Goal: Information Seeking & Learning: Learn about a topic

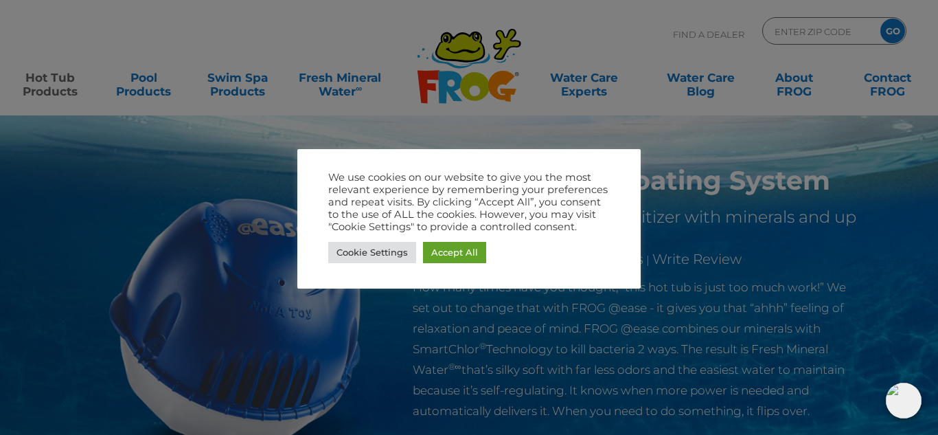
click at [871, 251] on div at bounding box center [469, 217] width 938 height 435
click at [469, 262] on link "Accept All" at bounding box center [454, 252] width 63 height 21
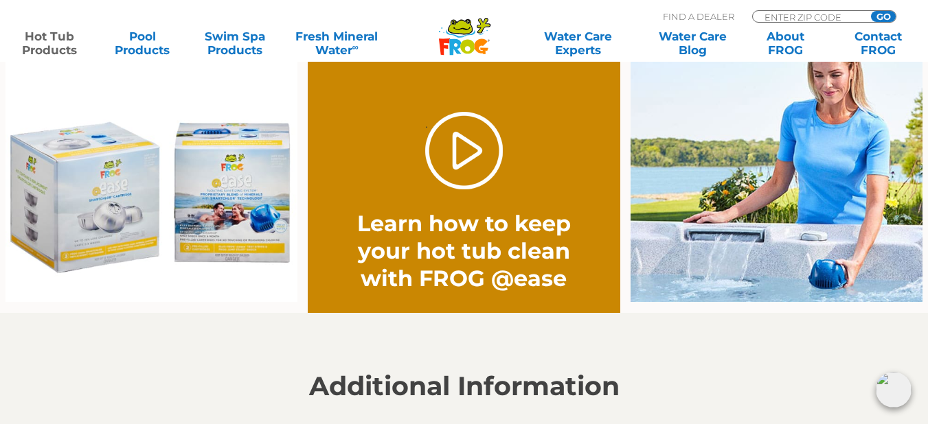
scroll to position [1071, 0]
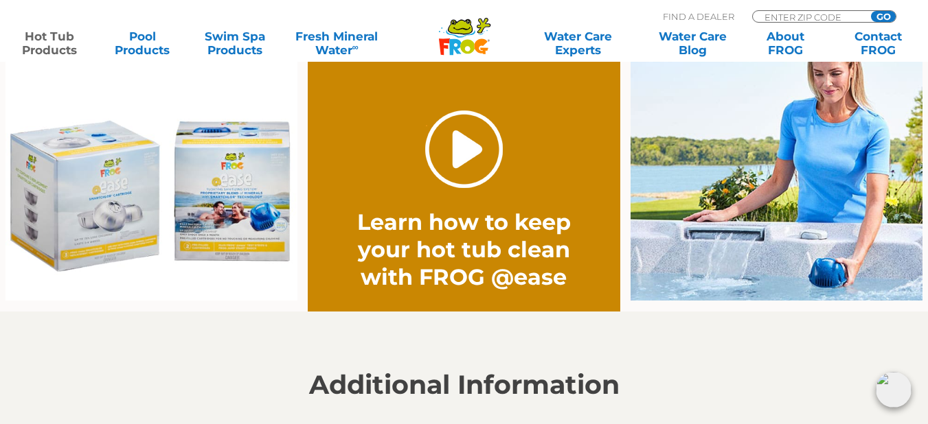
click at [481, 146] on link "." at bounding box center [464, 150] width 78 height 78
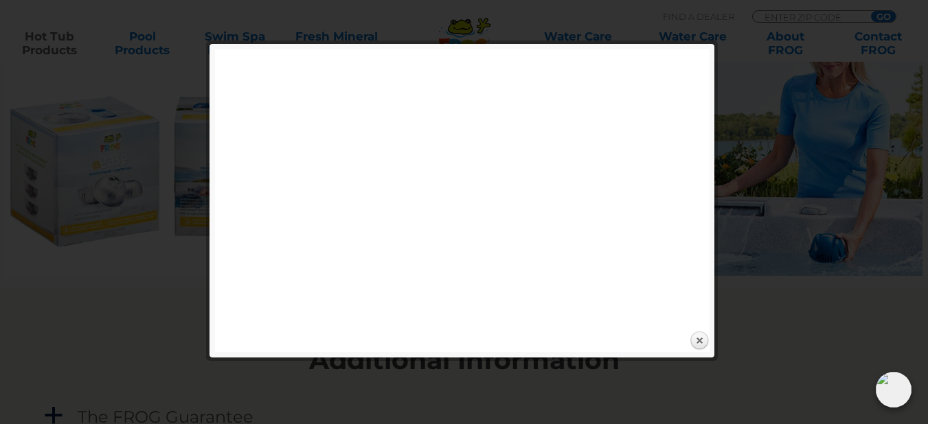
scroll to position [1098, 0]
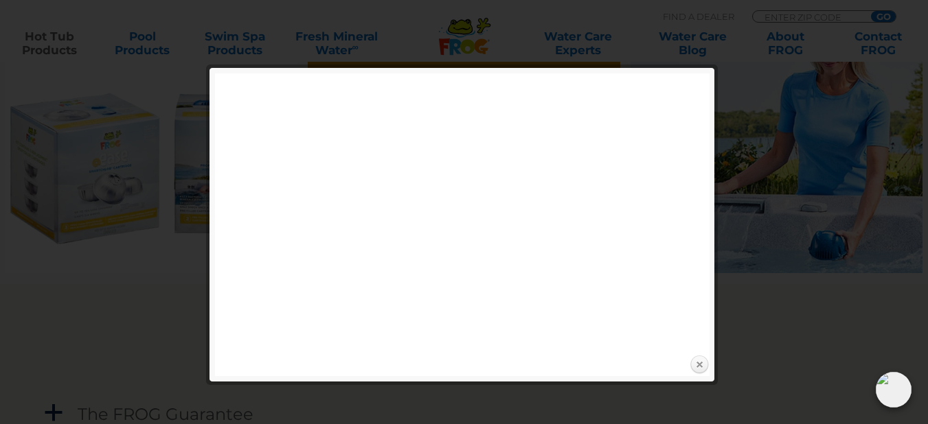
click at [700, 367] on link "Close" at bounding box center [699, 365] width 21 height 21
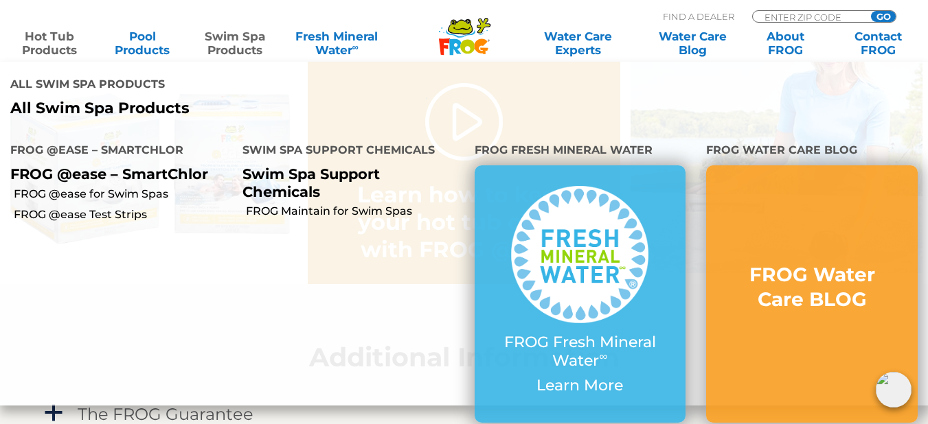
click at [227, 49] on link "Swim Spa Products" at bounding box center [235, 43] width 72 height 27
